Goal: Task Accomplishment & Management: Use online tool/utility

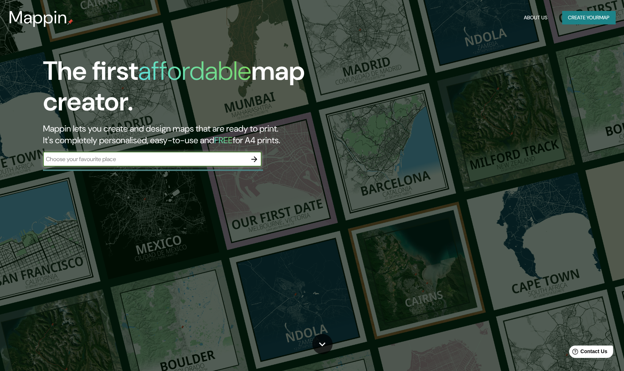
click at [223, 152] on div "​" at bounding box center [152, 159] width 219 height 15
click at [217, 160] on input "text" at bounding box center [145, 159] width 204 height 8
click at [221, 160] on input "text" at bounding box center [145, 159] width 204 height 8
type input "Amposta"
click at [256, 158] on icon "button" at bounding box center [254, 159] width 6 height 6
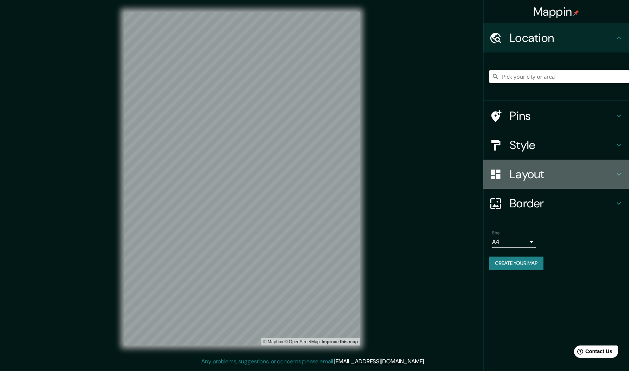
click at [572, 177] on h4 "Layout" at bounding box center [562, 174] width 105 height 15
